Goal: Task Accomplishment & Management: Use online tool/utility

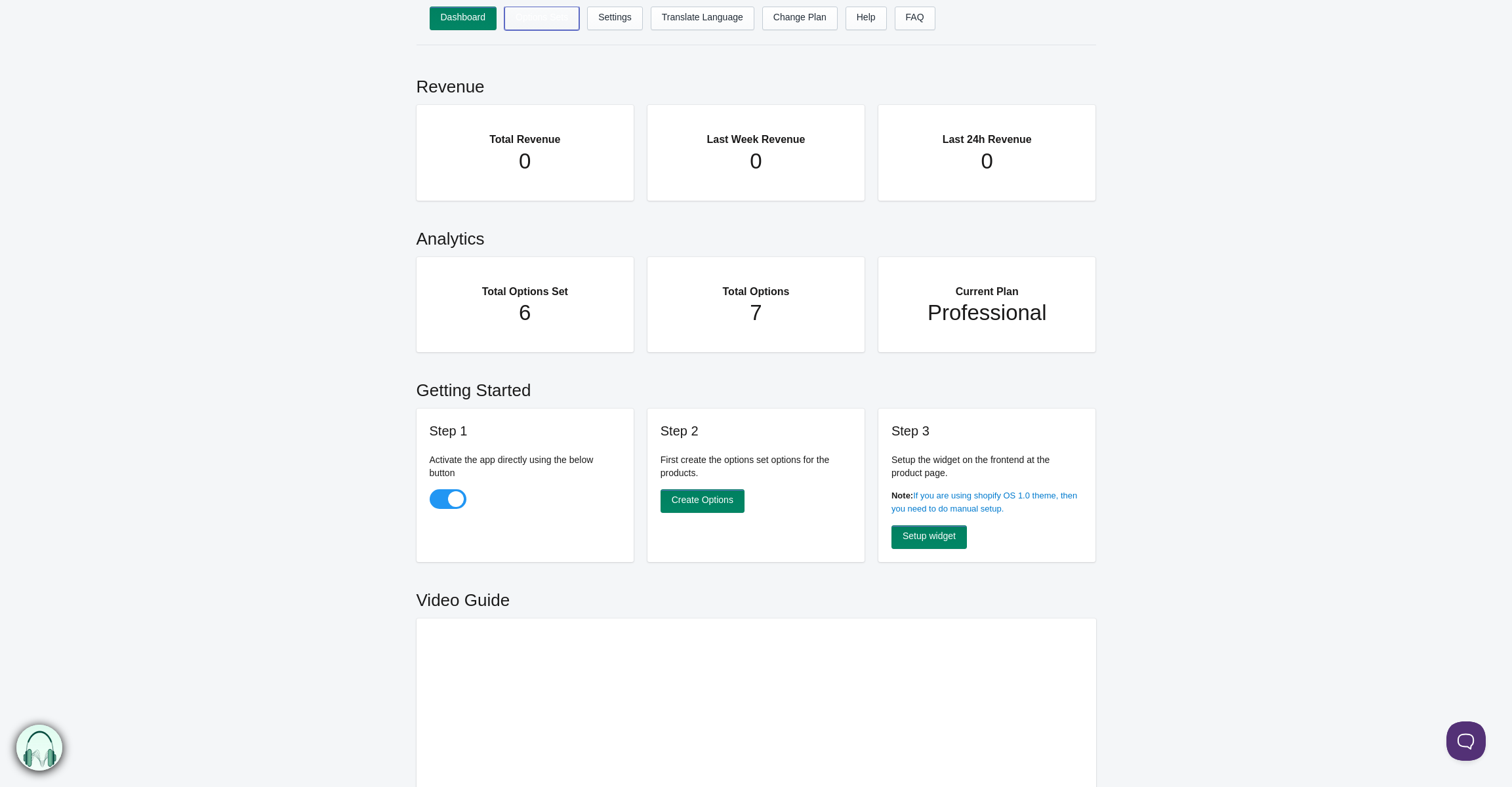
click at [537, 18] on link "Options Sets" at bounding box center [542, 18] width 74 height 24
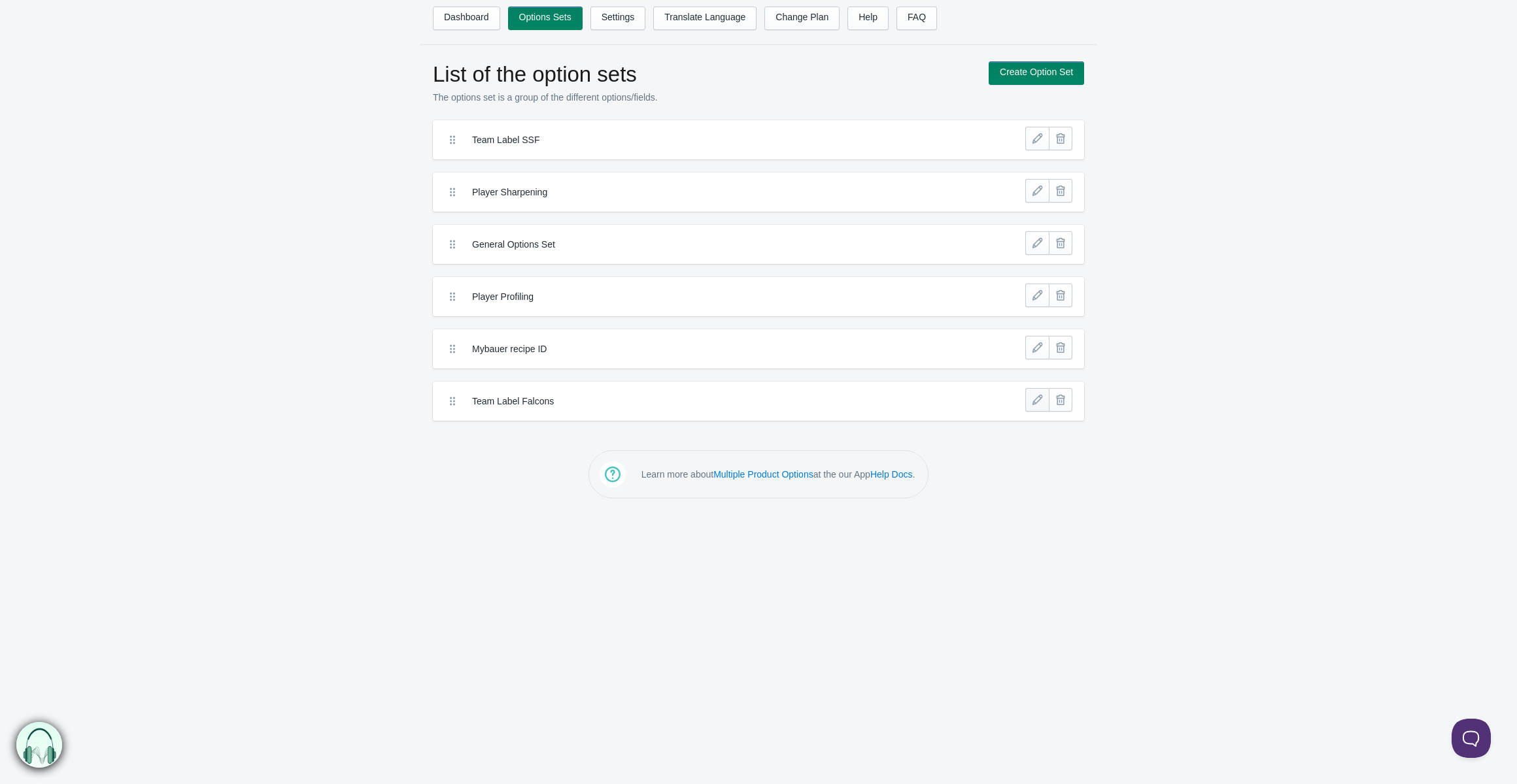
click at [1030, 400] on link at bounding box center [1037, 400] width 24 height 24
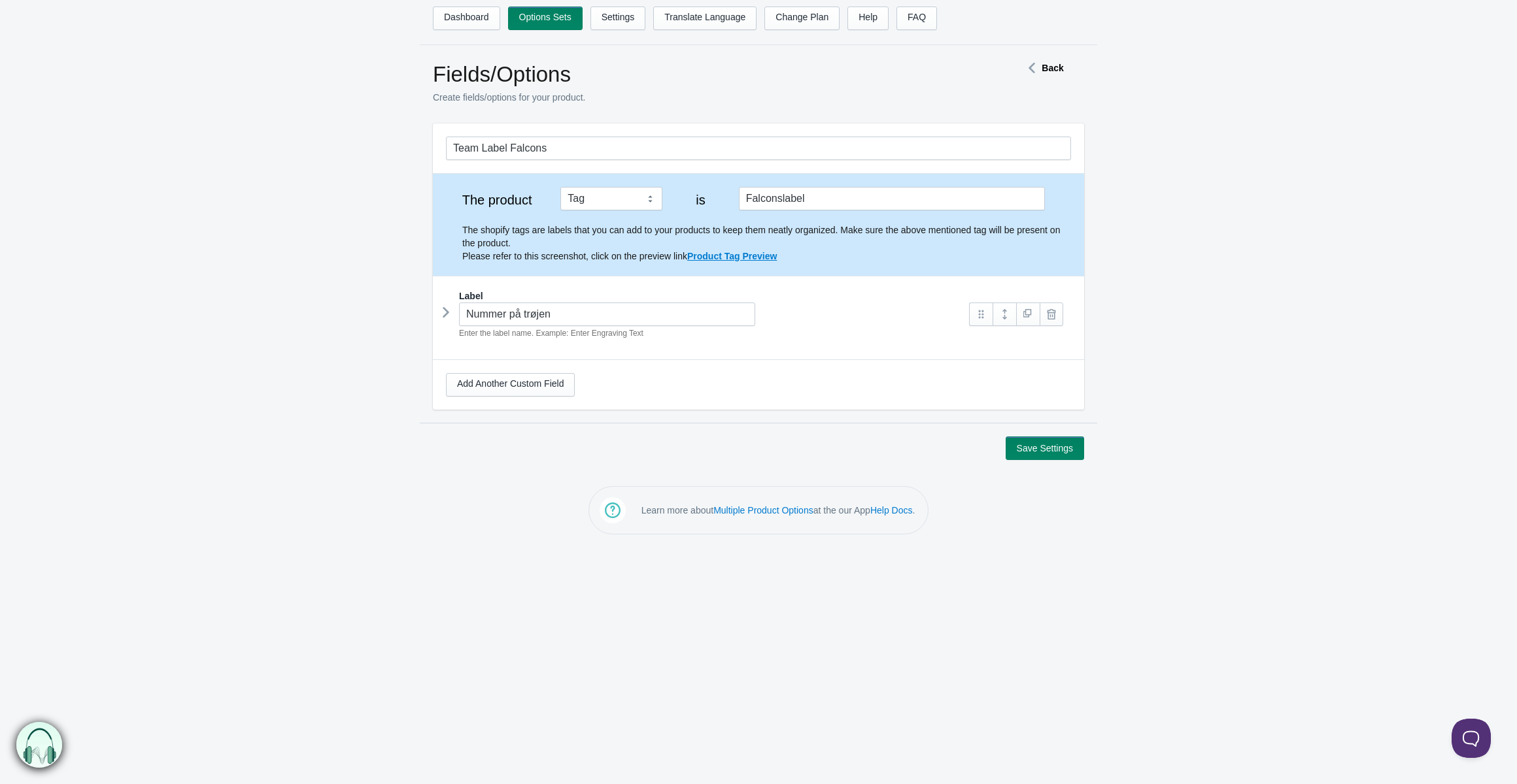
click at [446, 314] on icon at bounding box center [446, 312] width 0 height 20
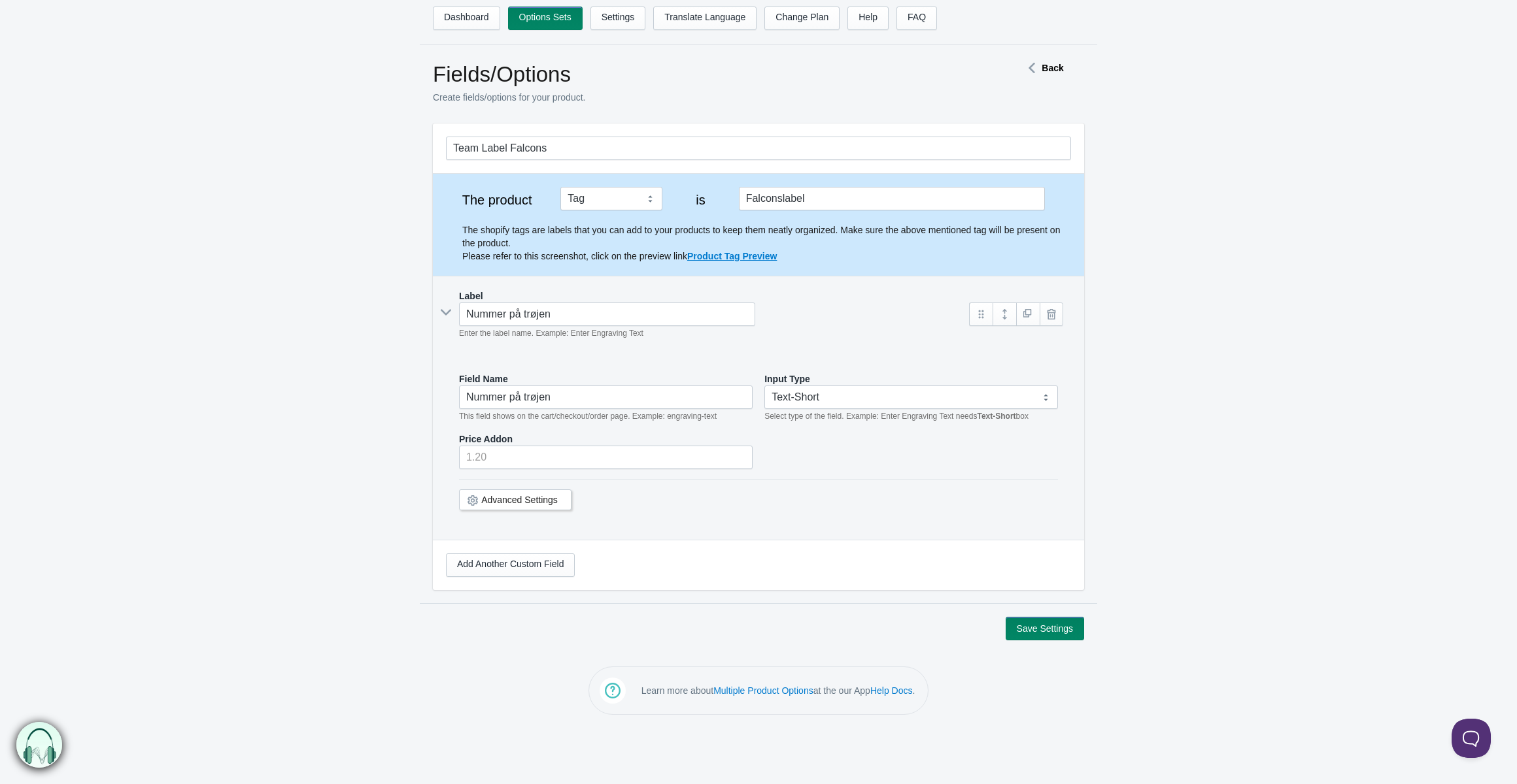
click at [1046, 615] on section "Save Settings" at bounding box center [758, 622] width 677 height 37
click at [1048, 625] on button "Save Settings" at bounding box center [1045, 629] width 78 height 24
